Goal: Navigation & Orientation: Find specific page/section

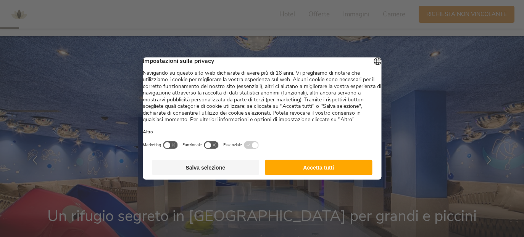
scroll to position [76, 0]
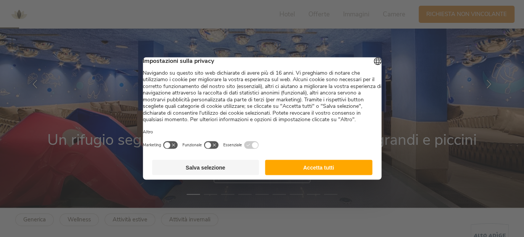
click at [313, 173] on button "Accetta tutti" at bounding box center [318, 167] width 107 height 15
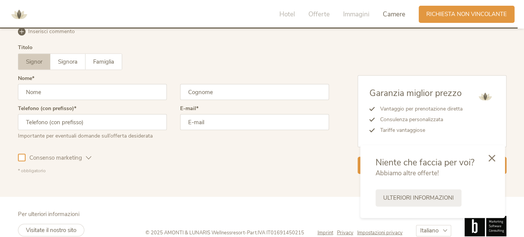
scroll to position [2279, 0]
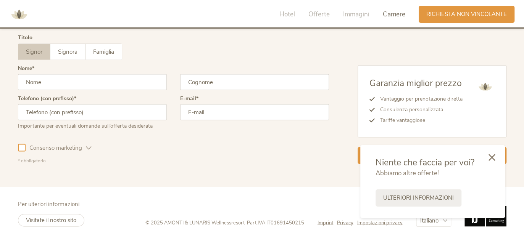
click at [492, 157] on icon at bounding box center [491, 157] width 7 height 7
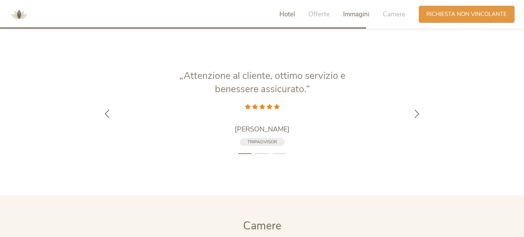
click at [292, 17] on span "Hotel" at bounding box center [287, 14] width 16 height 9
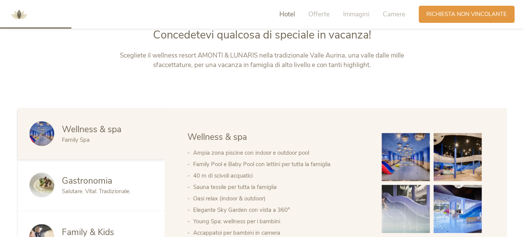
scroll to position [310, 0]
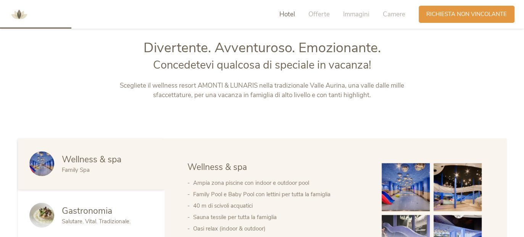
click at [24, 17] on img at bounding box center [19, 14] width 23 height 23
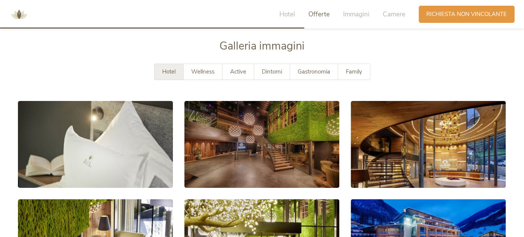
scroll to position [1336, 0]
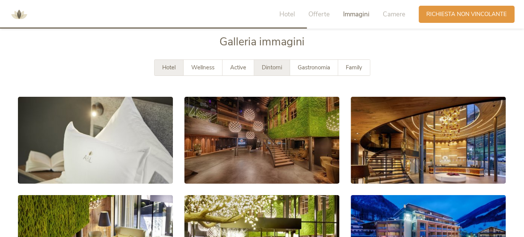
click at [279, 66] on span "Dintorni" at bounding box center [272, 68] width 20 height 8
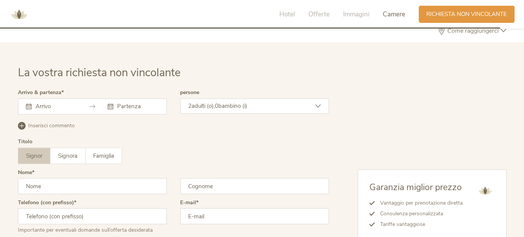
scroll to position [2279, 0]
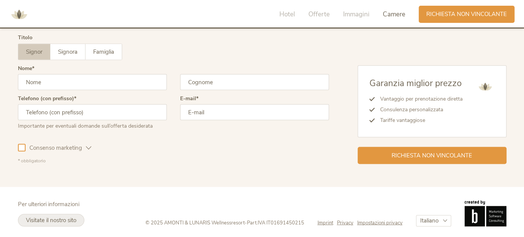
click at [58, 216] on span "Visitate il nostro sito" at bounding box center [51, 220] width 50 height 8
